Goal: Information Seeking & Learning: Learn about a topic

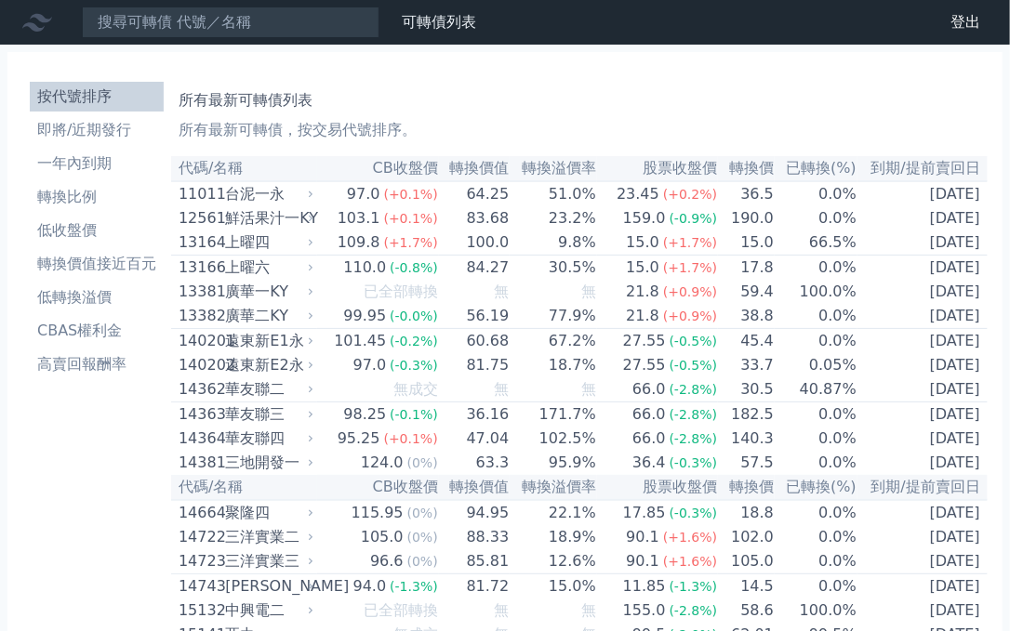
click at [540, 126] on p "所有最新可轉債，按交易代號排序。" at bounding box center [578, 130] width 801 height 22
click at [573, 120] on p "所有最新可轉債，按交易代號排序。" at bounding box center [578, 130] width 801 height 22
click at [706, 92] on h1 "所有最新可轉債列表" at bounding box center [578, 100] width 801 height 22
click at [494, 89] on h1 "所有最新可轉債列表" at bounding box center [578, 100] width 801 height 22
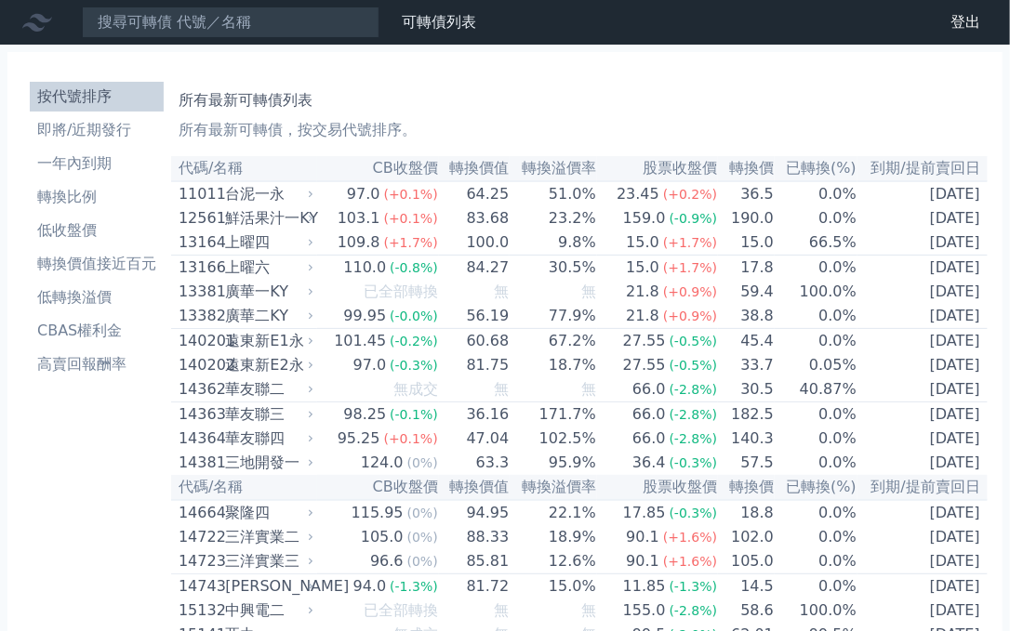
click at [695, 82] on div "所有最新可轉債列表 所有最新可轉債，按交易代號排序。" at bounding box center [578, 111] width 801 height 59
